Goal: Transaction & Acquisition: Purchase product/service

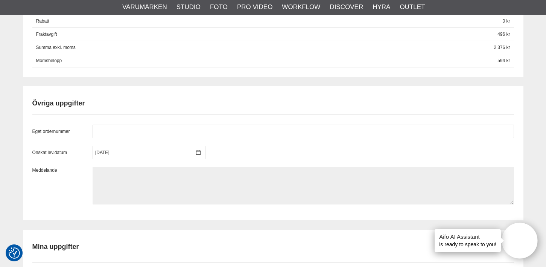
scroll to position [568, 0]
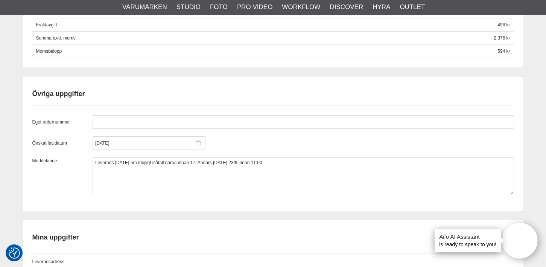
click at [198, 143] on icon at bounding box center [198, 142] width 5 height 5
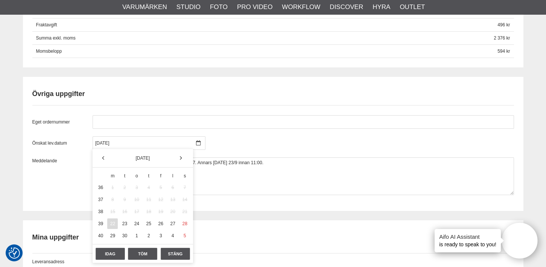
click at [277, 132] on div "Eget ordernummer Önskat lev.datum [DATE] Meddelande Leverans [DATE] om möjligt …" at bounding box center [273, 155] width 482 height 80
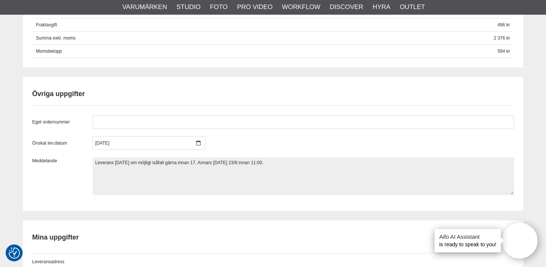
click at [259, 176] on textarea "Leverans [DATE] om möjligt isåfall gärna innan 17. Annars [DATE] 23/9 innan 11:…" at bounding box center [303, 176] width 421 height 38
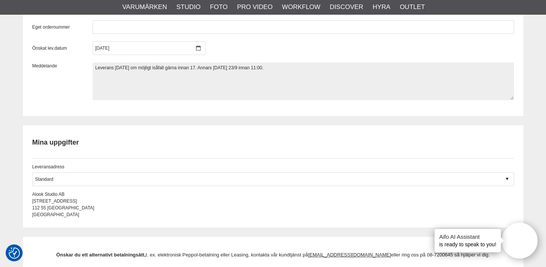
scroll to position [664, 0]
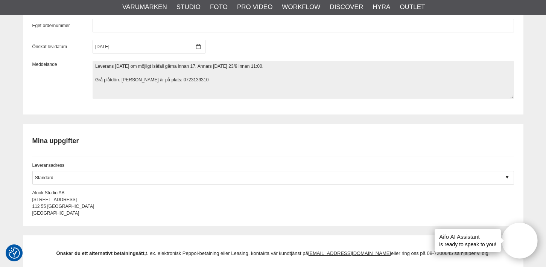
click at [166, 78] on textarea "Leverans [DATE] om möjligt isåfall gärna innan 17. Annars [DATE] 23/9 innan 11:…" at bounding box center [303, 80] width 421 height 38
type textarea "Leverans [DATE] om möjligt isåfall gärna innan 17. Annars [DATE] 23/9 innan 11:…"
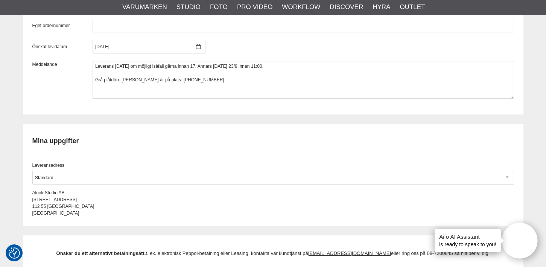
click at [241, 173] on div at bounding box center [273, 178] width 482 height 14
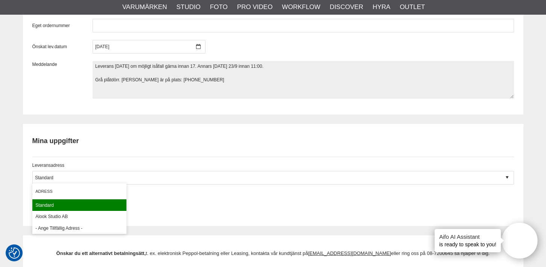
click at [238, 83] on textarea "Leverans [DATE] om möjligt isåfall gärna innan 17. Annars [DATE] 23/9 innan 11:…" at bounding box center [303, 80] width 421 height 38
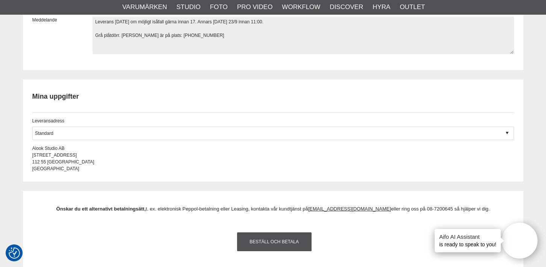
scroll to position [733, 0]
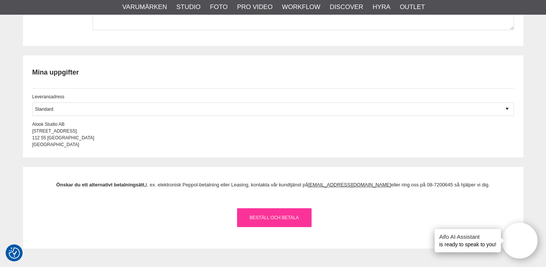
click at [301, 217] on link "Beställ och Betala" at bounding box center [274, 217] width 74 height 19
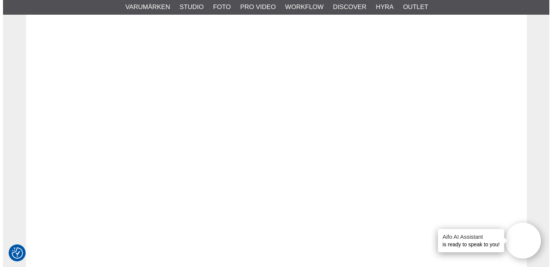
scroll to position [0, 0]
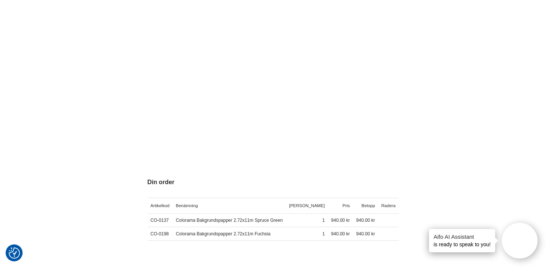
scroll to position [424, 0]
